Goal: Transaction & Acquisition: Purchase product/service

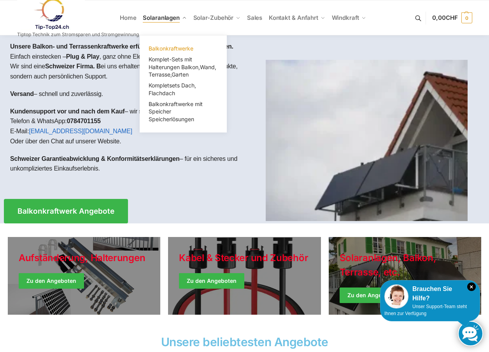
click at [164, 48] on span "Balkonkraftwerke" at bounding box center [170, 48] width 45 height 7
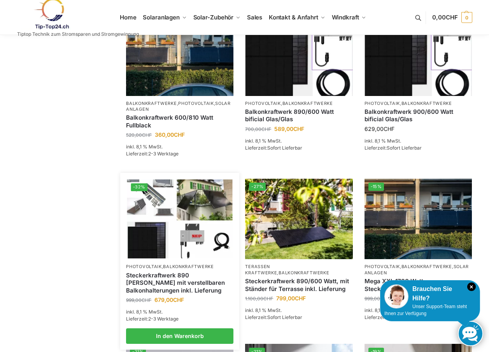
scroll to position [350, 0]
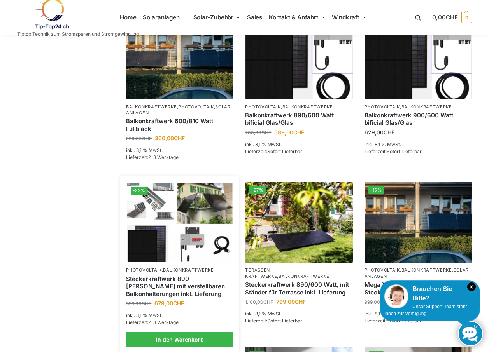
click at [143, 261] on img at bounding box center [179, 222] width 105 height 79
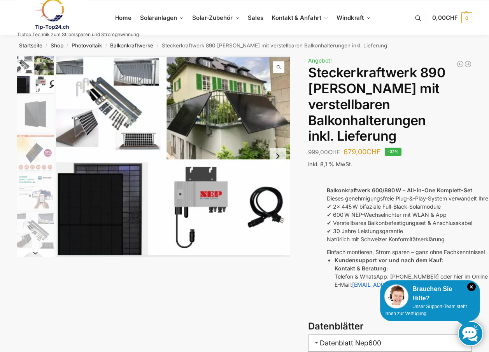
click at [24, 209] on img "4 / 10" at bounding box center [35, 191] width 37 height 37
click at [23, 208] on img "4 / 10" at bounding box center [35, 191] width 37 height 37
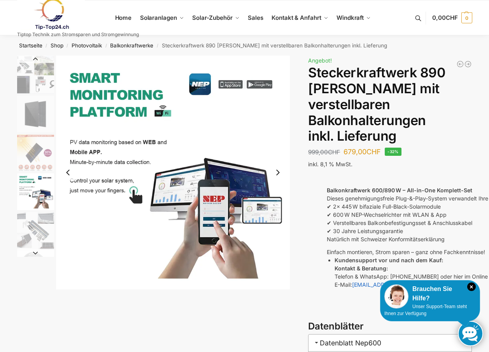
click at [35, 226] on img "5 / 10" at bounding box center [35, 230] width 37 height 37
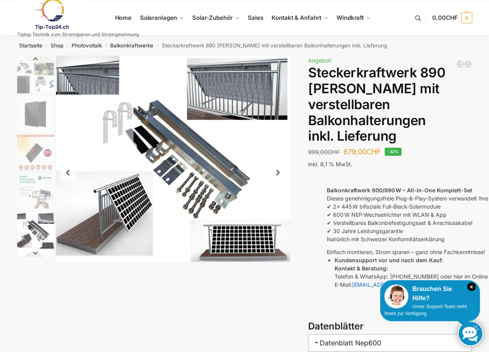
click at [35, 226] on img "5 / 10" at bounding box center [35, 230] width 37 height 37
click at [30, 228] on img "5 / 10" at bounding box center [35, 230] width 37 height 37
click at [33, 250] on button "Next slide" at bounding box center [35, 253] width 37 height 8
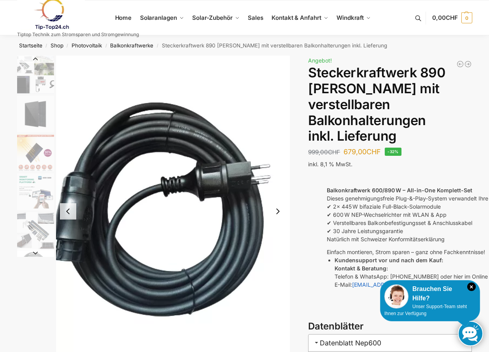
click at [35, 252] on button "Next slide" at bounding box center [35, 253] width 37 height 8
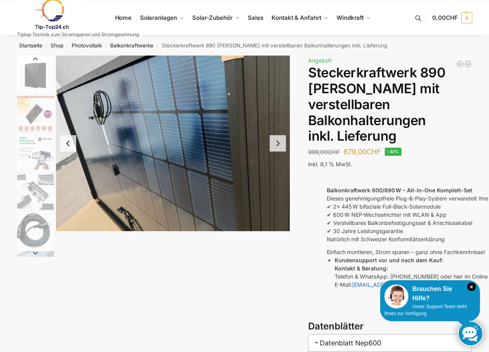
click at [276, 145] on button "Next slide" at bounding box center [277, 143] width 16 height 16
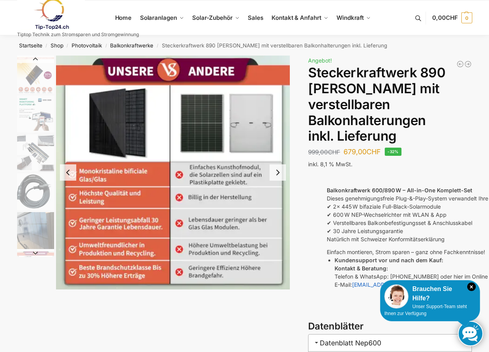
click at [276, 174] on button "Next slide" at bounding box center [277, 172] width 16 height 16
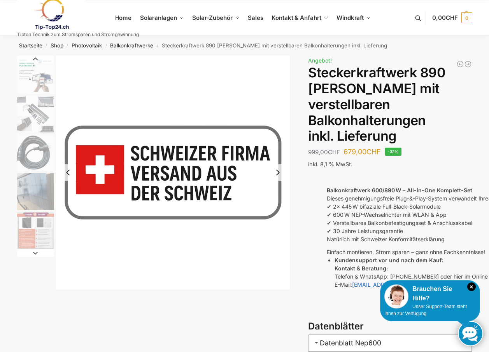
click at [70, 171] on button "Previous slide" at bounding box center [68, 172] width 16 height 16
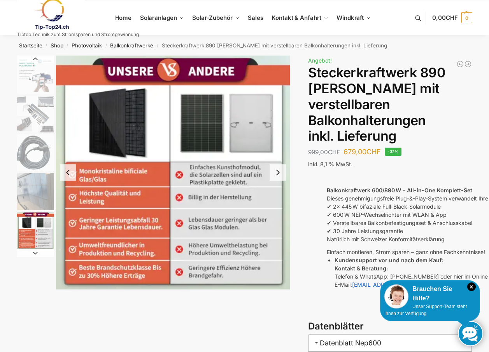
click at [68, 172] on button "Previous slide" at bounding box center [68, 172] width 16 height 16
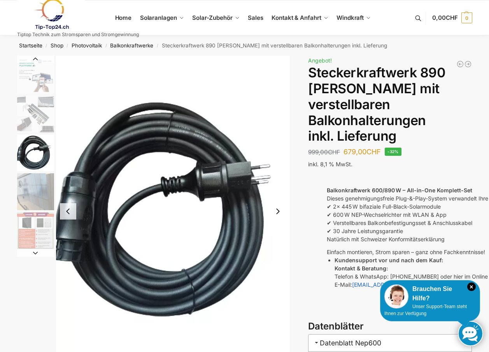
click at [29, 194] on img "7 / 10" at bounding box center [35, 191] width 37 height 37
click at [27, 193] on img "7 / 10" at bounding box center [35, 191] width 37 height 37
click at [25, 194] on img "7 / 10" at bounding box center [35, 191] width 37 height 37
click at [23, 193] on img "7 / 10" at bounding box center [35, 191] width 37 height 37
click at [23, 160] on img "6 / 10" at bounding box center [35, 152] width 37 height 37
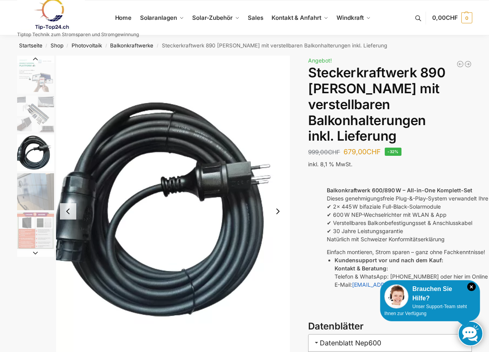
click at [23, 160] on img "6 / 10" at bounding box center [35, 152] width 37 height 37
click at [23, 158] on img "6 / 10" at bounding box center [35, 152] width 37 height 37
click at [39, 190] on img "7 / 10" at bounding box center [35, 190] width 37 height 37
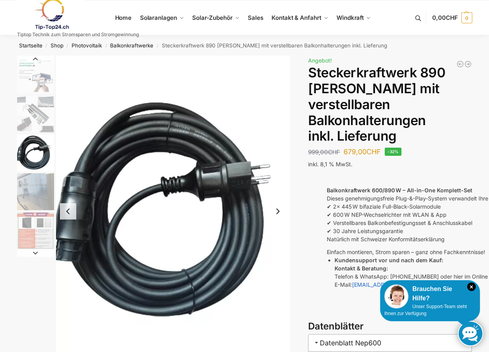
click at [34, 253] on button "Next slide" at bounding box center [35, 253] width 37 height 8
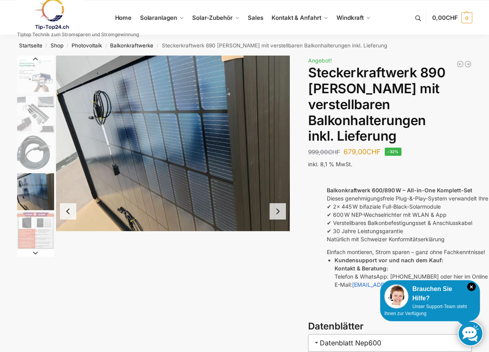
click at [33, 252] on button "Next slide" at bounding box center [35, 253] width 37 height 8
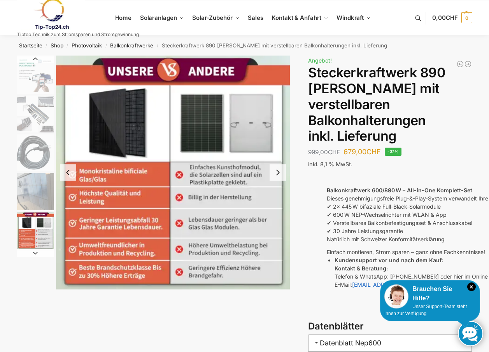
click at [25, 189] on img "7 / 10" at bounding box center [35, 191] width 37 height 37
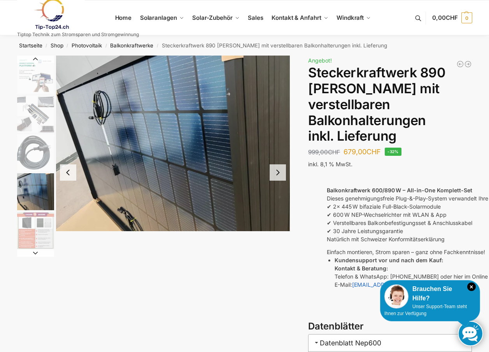
click at [25, 189] on img "7 / 10" at bounding box center [35, 191] width 37 height 37
click at [37, 82] on img "4 / 10" at bounding box center [35, 75] width 37 height 37
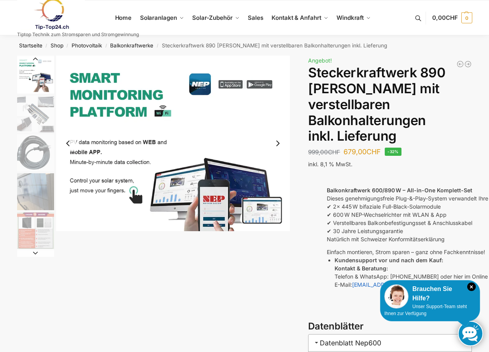
click at [37, 82] on img "4 / 10" at bounding box center [35, 75] width 37 height 37
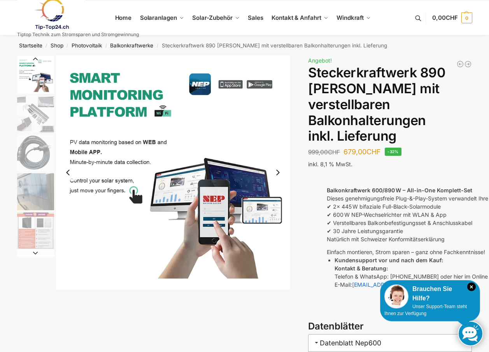
click at [19, 118] on img "5 / 10" at bounding box center [35, 114] width 37 height 37
